Goal: Use online tool/utility: Utilize a website feature to perform a specific function

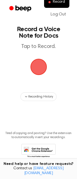
click at [42, 64] on span "button" at bounding box center [38, 66] width 15 height 15
click at [38, 63] on span "button" at bounding box center [38, 67] width 17 height 17
click at [38, 63] on span "button" at bounding box center [38, 66] width 15 height 15
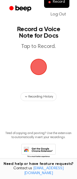
click at [38, 63] on span "button" at bounding box center [38, 66] width 15 height 15
click at [59, 3] on span "Record" at bounding box center [59, 2] width 12 height 5
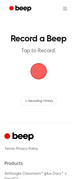
click at [41, 70] on span "button" at bounding box center [38, 71] width 15 height 15
click at [35, 73] on span "button" at bounding box center [38, 71] width 15 height 15
drag, startPoint x: 35, startPoint y: 73, endPoint x: 52, endPoint y: 5, distance: 70.9
click at [40, 38] on main "Record a Beep Tap to Record. Recording History" at bounding box center [38, 52] width 77 height 105
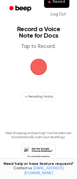
click at [44, 66] on span "button" at bounding box center [38, 66] width 15 height 15
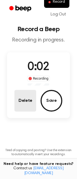
click at [31, 102] on button "Delete" at bounding box center [25, 101] width 22 height 22
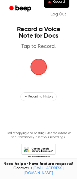
click at [42, 65] on span "button" at bounding box center [39, 67] width 18 height 18
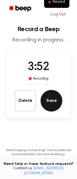
click at [50, 103] on button "Save" at bounding box center [51, 101] width 22 height 22
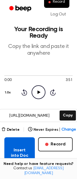
click at [18, 158] on button "Insert into Doc" at bounding box center [19, 152] width 30 height 31
